Goal: Use online tool/utility: Utilize a website feature to perform a specific function

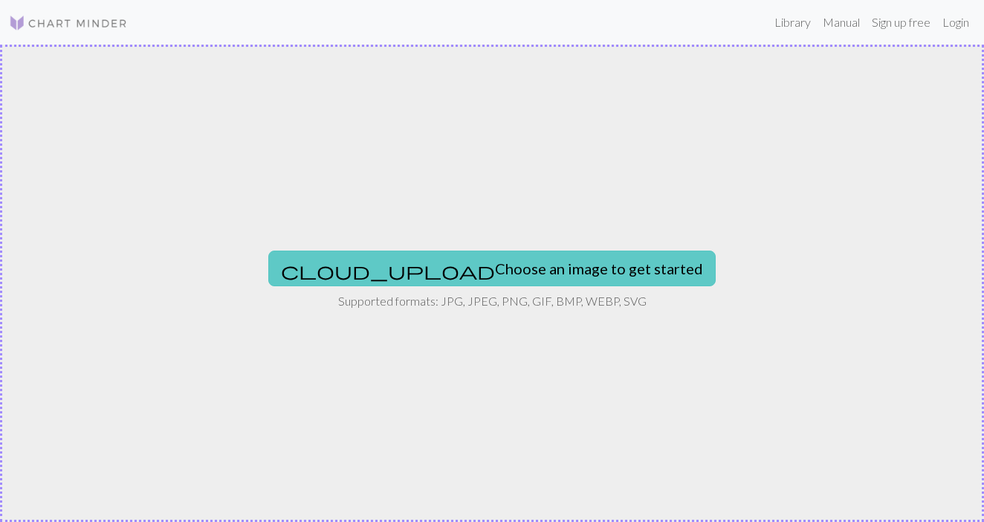
click at [546, 271] on button "cloud_upload Choose an image to get started" at bounding box center [492, 269] width 448 height 36
click at [540, 268] on button "cloud_upload Choose an image to get started" at bounding box center [492, 269] width 448 height 36
type input "C:\fakepath\Screenshot [DATE] 1.26.45 PM.png"
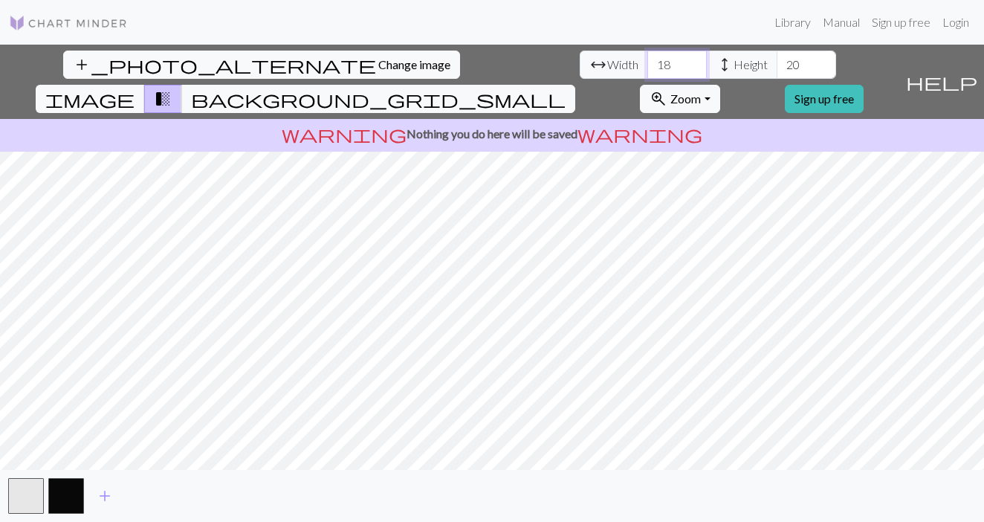
drag, startPoint x: 300, startPoint y: 62, endPoint x: 279, endPoint y: 61, distance: 20.9
click at [648, 61] on input "18" at bounding box center [677, 65] width 59 height 28
type input "24"
click at [777, 65] on input "20" at bounding box center [806, 65] width 59 height 28
type input "2"
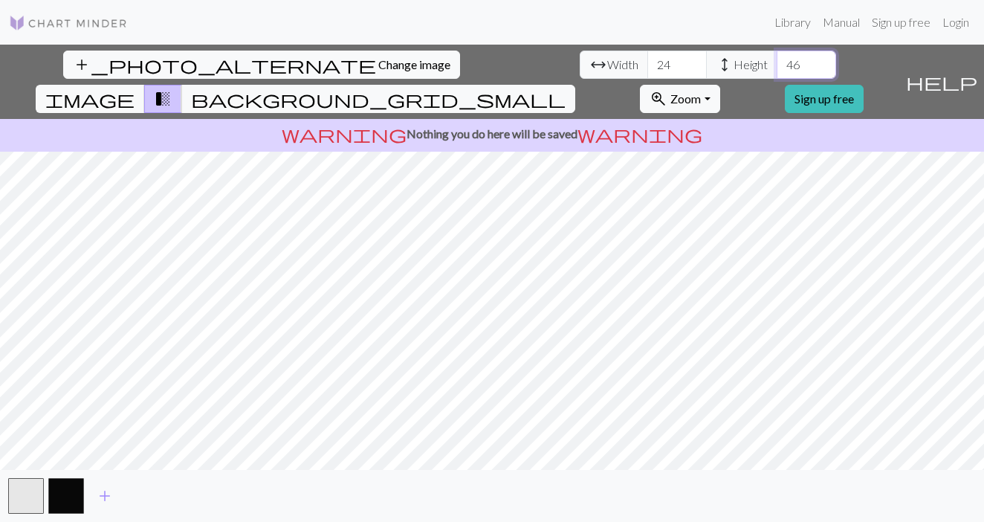
type input "46"
click at [864, 85] on link "Sign up free" at bounding box center [824, 99] width 79 height 28
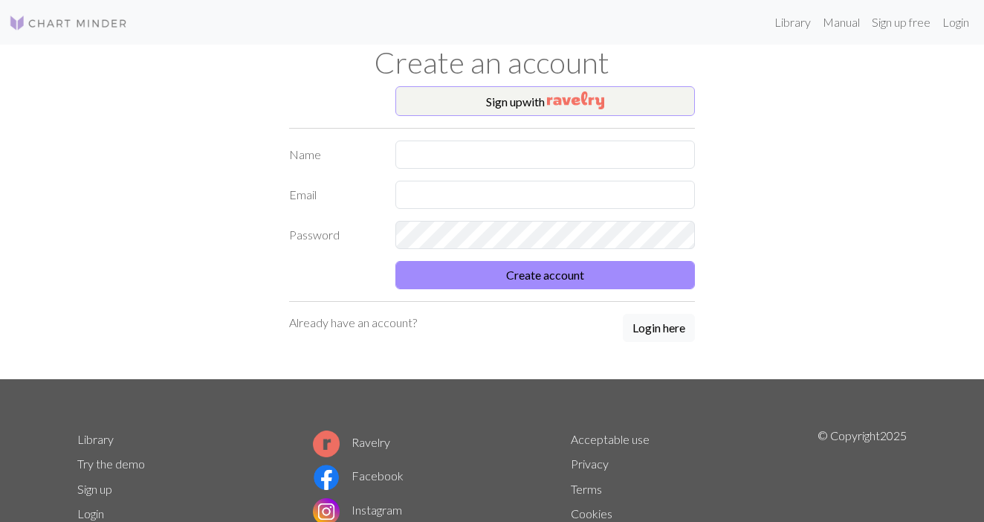
click at [570, 100] on img "button" at bounding box center [575, 100] width 57 height 18
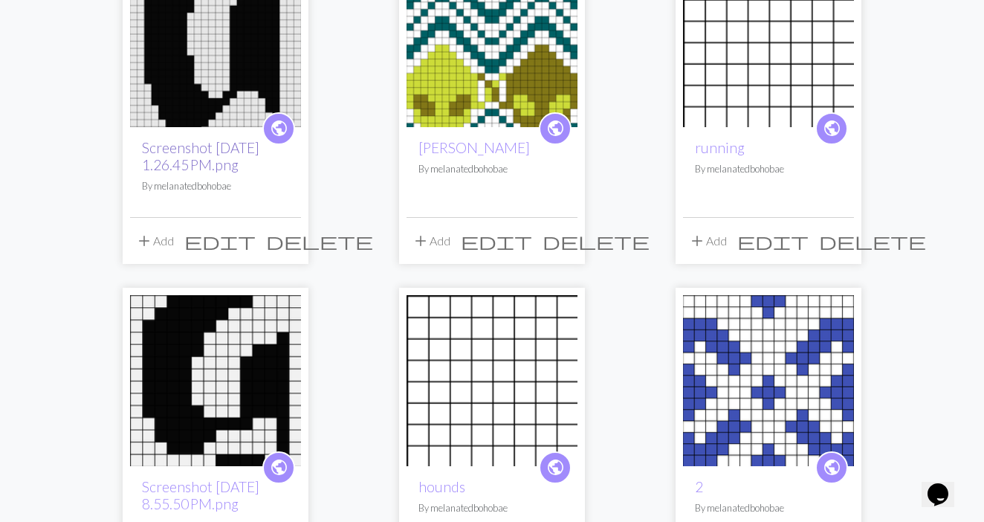
scroll to position [193, 0]
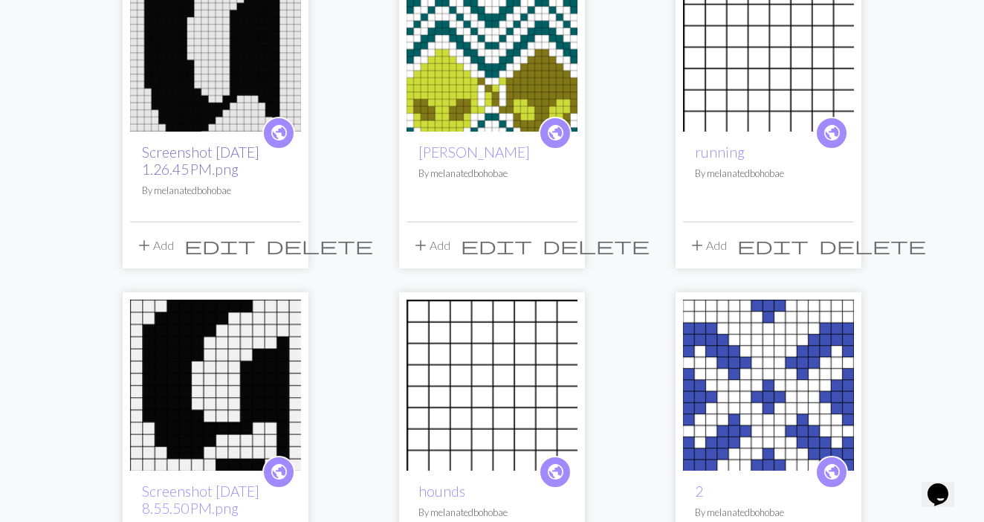
click at [201, 156] on link "Screenshot 2025-09-17 at 1.26.45 PM.png" at bounding box center [200, 160] width 117 height 34
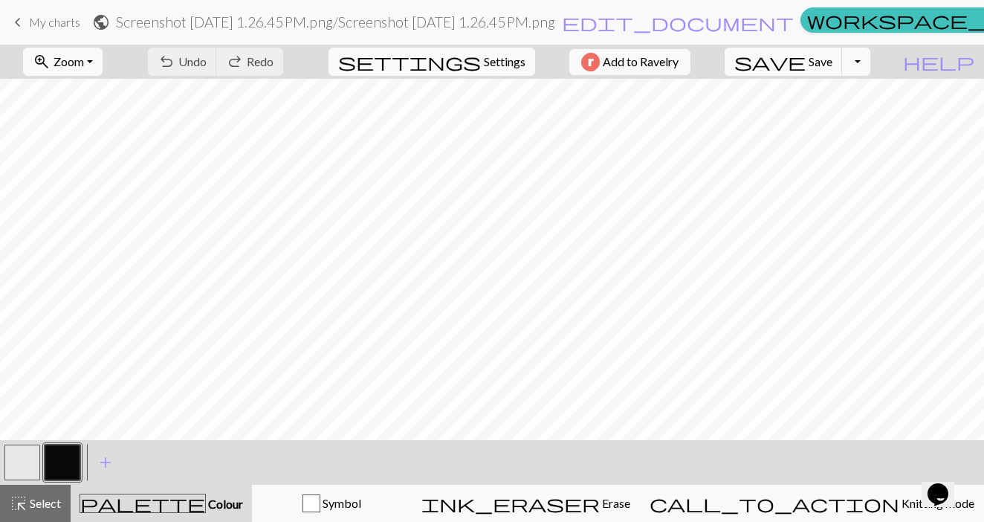
scroll to position [390, 0]
click at [871, 63] on button "Toggle Dropdown" at bounding box center [856, 62] width 28 height 28
click at [842, 123] on button "save_alt Download" at bounding box center [747, 118] width 245 height 24
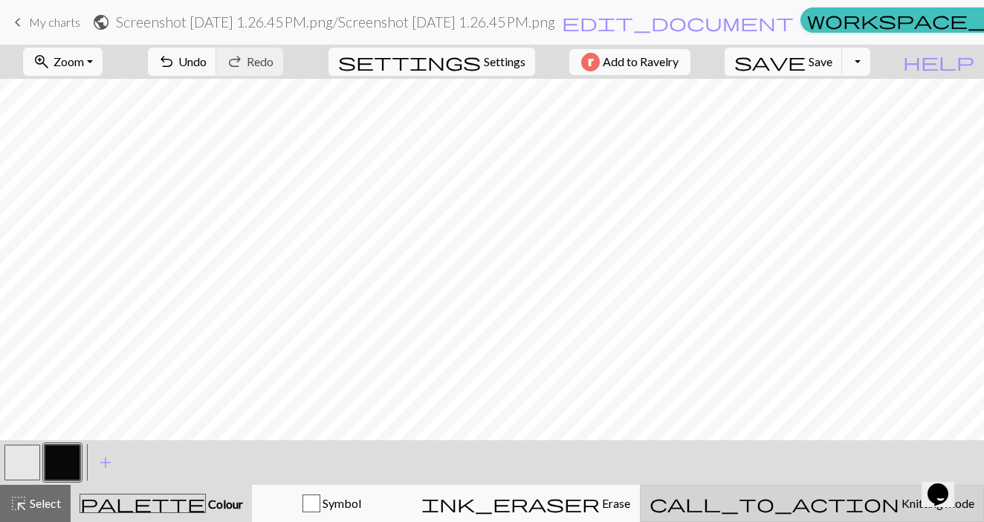
click at [839, 503] on span "call_to_action" at bounding box center [775, 503] width 250 height 21
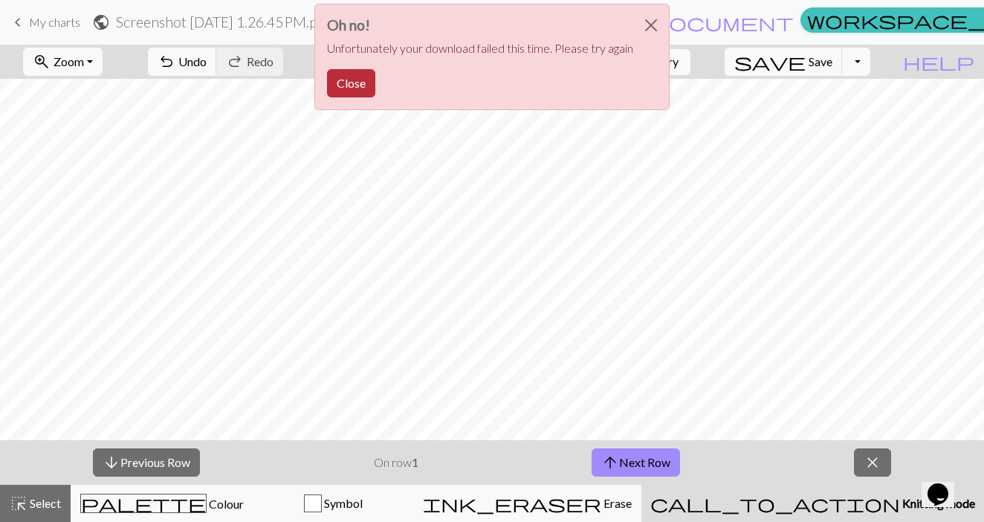
click at [336, 85] on button "Close" at bounding box center [351, 83] width 48 height 28
